Goal: Task Accomplishment & Management: Complete application form

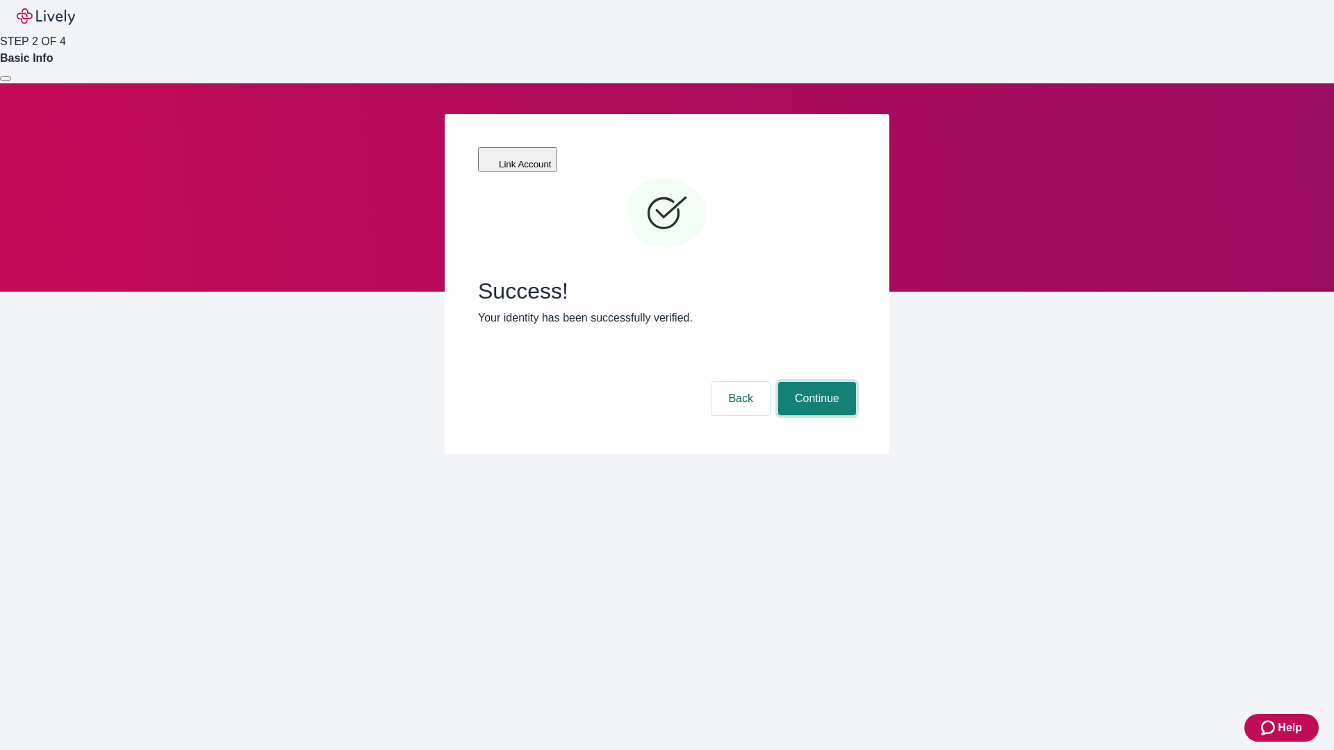
click at [815, 382] on button "Continue" at bounding box center [817, 398] width 78 height 33
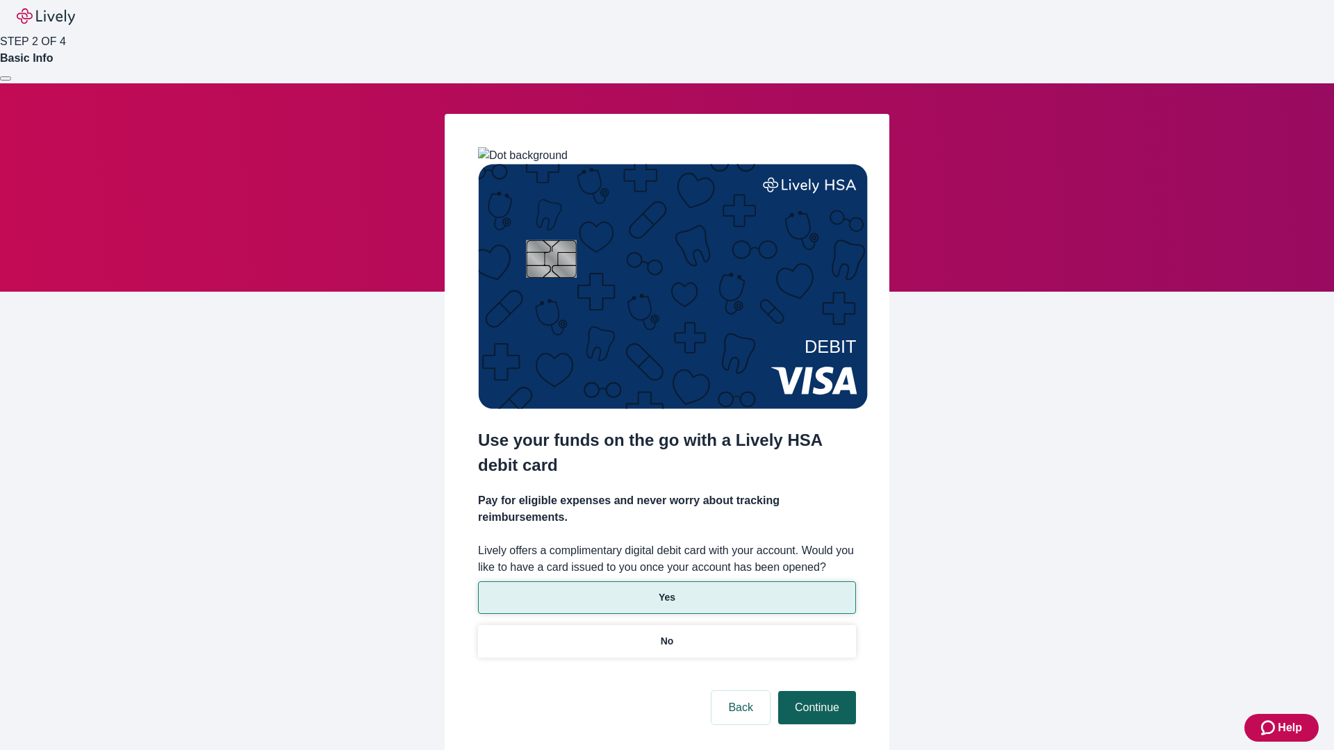
click at [666, 634] on p "No" at bounding box center [667, 641] width 13 height 15
click at [815, 691] on button "Continue" at bounding box center [817, 707] width 78 height 33
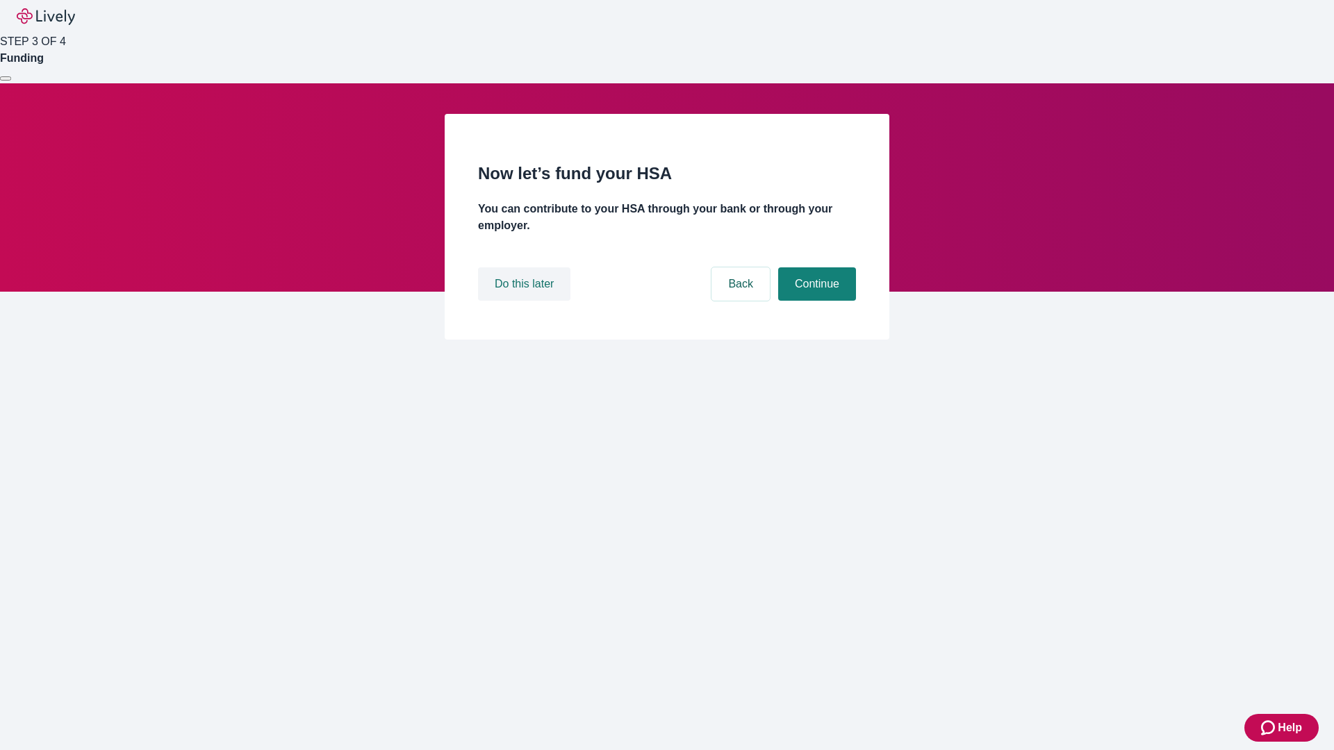
click at [526, 301] on button "Do this later" at bounding box center [524, 283] width 92 height 33
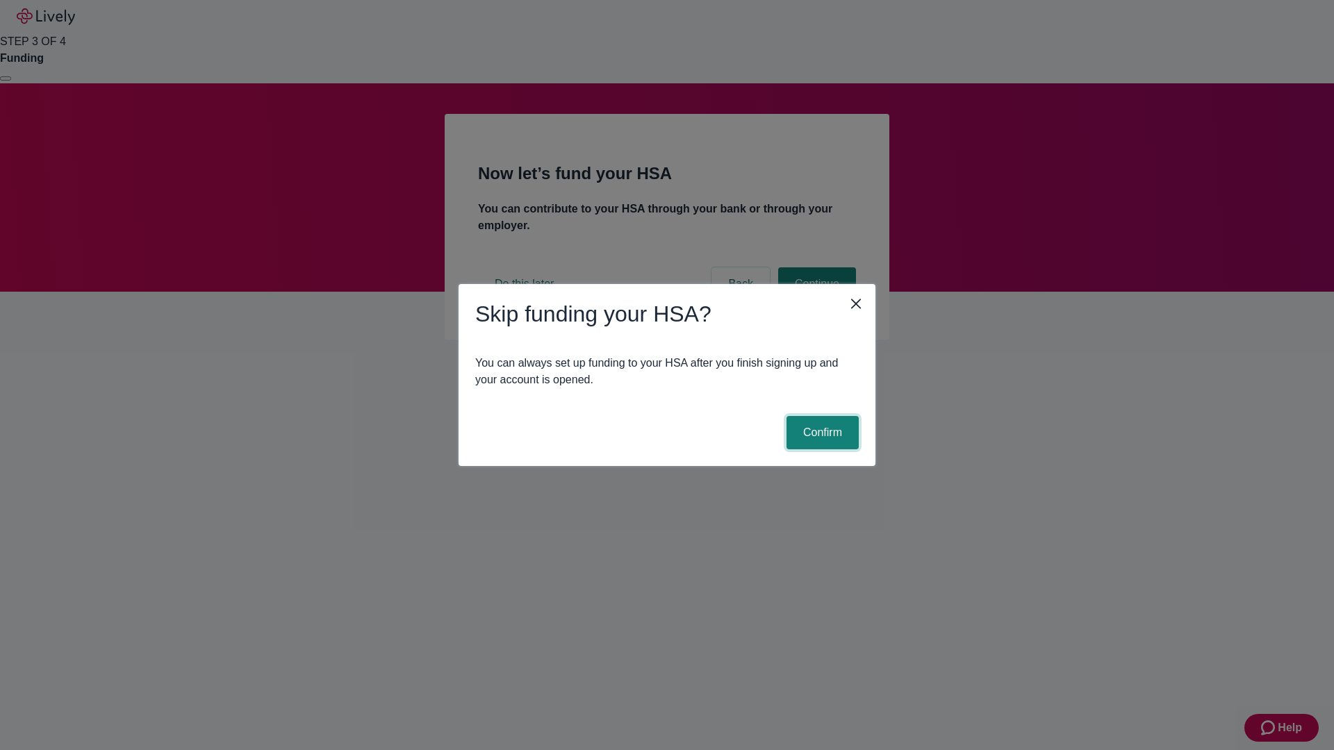
click at [820, 433] on button "Confirm" at bounding box center [822, 432] width 72 height 33
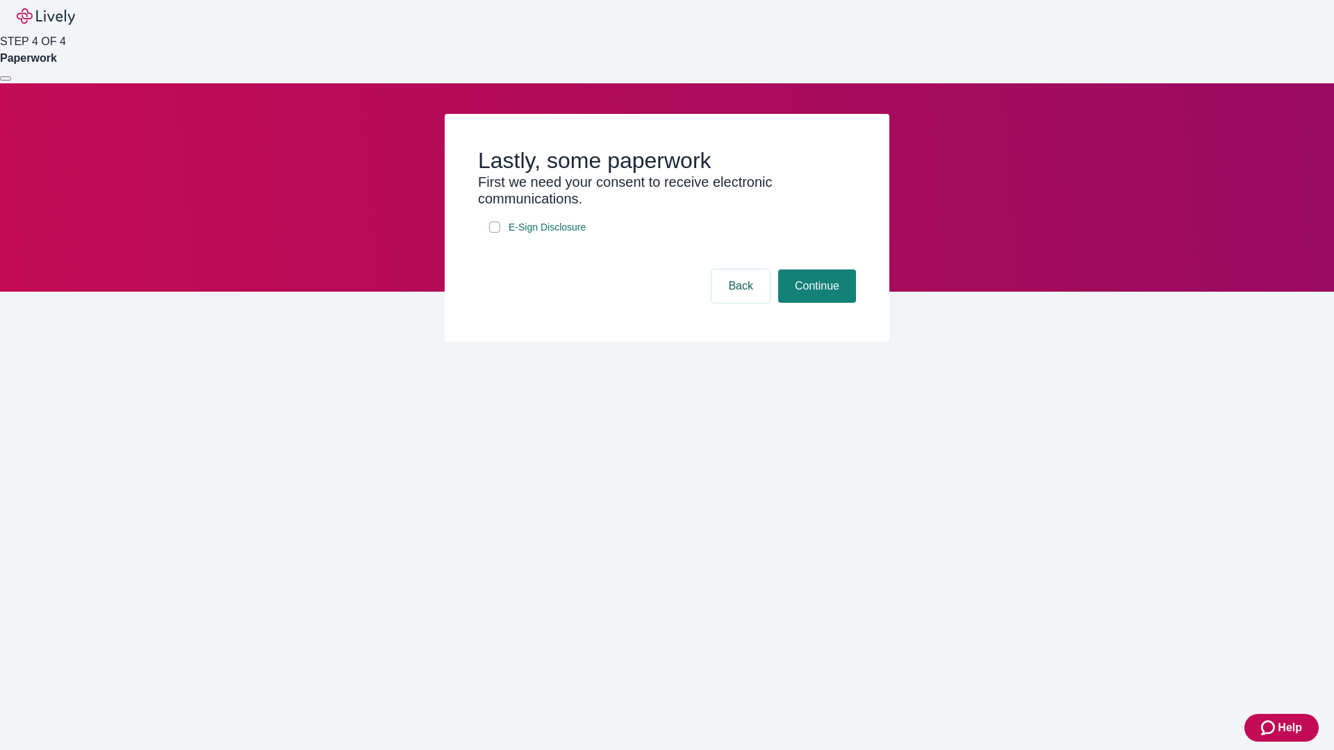
click at [495, 233] on input "E-Sign Disclosure" at bounding box center [494, 227] width 11 height 11
checkbox input "true"
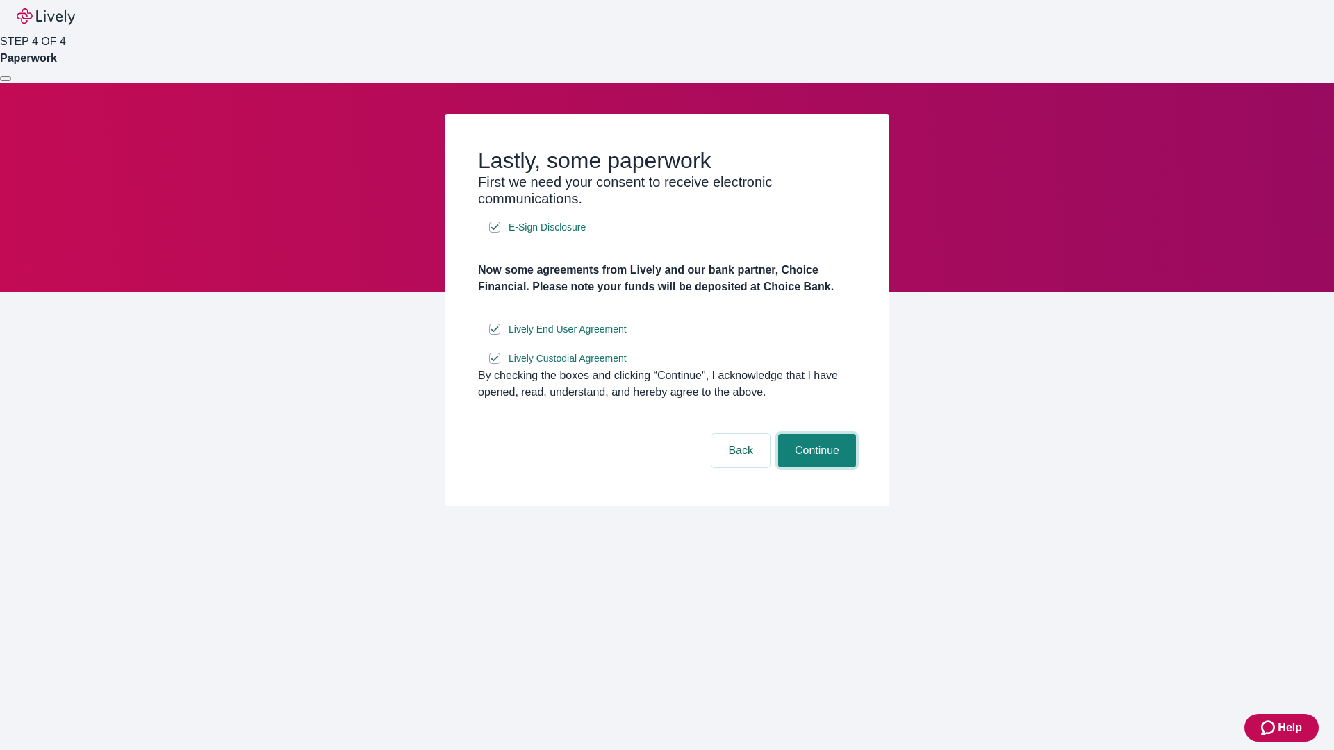
click at [815, 467] on button "Continue" at bounding box center [817, 450] width 78 height 33
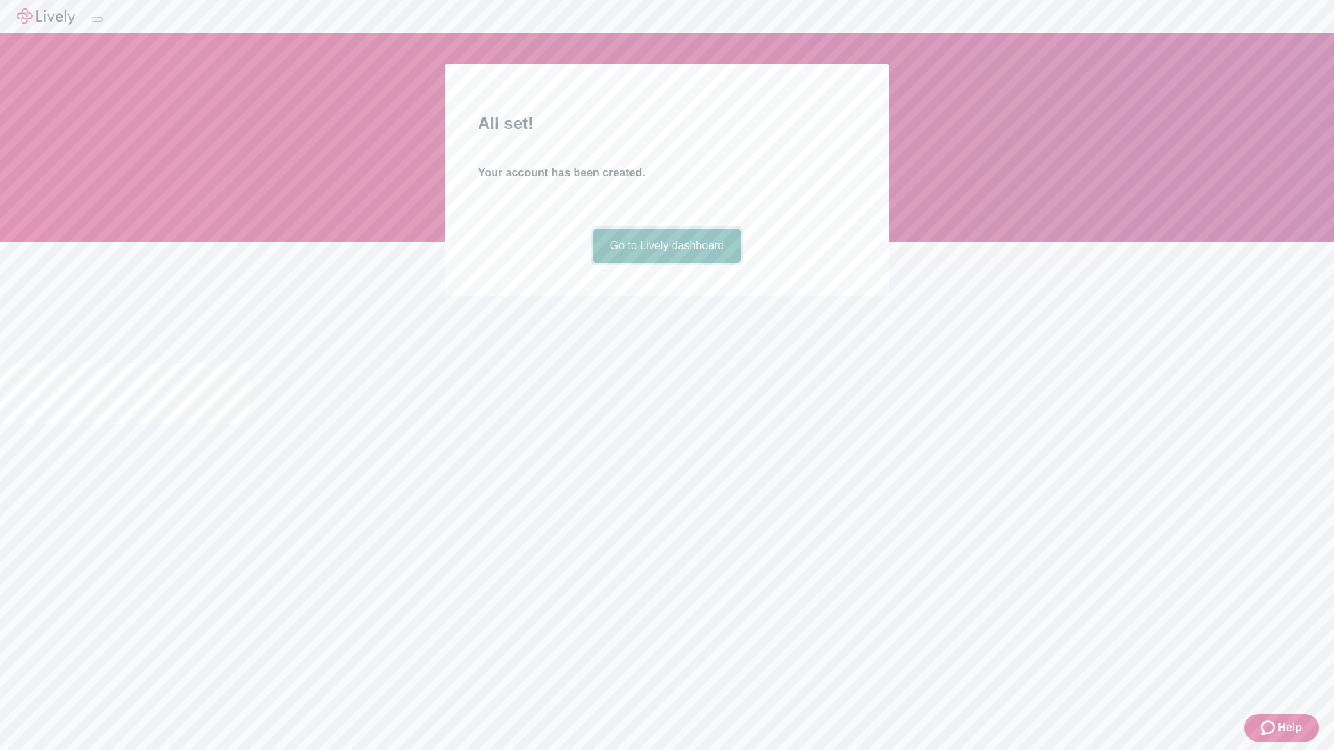
click at [666, 263] on link "Go to Lively dashboard" at bounding box center [667, 245] width 148 height 33
